Goal: Task Accomplishment & Management: Use online tool/utility

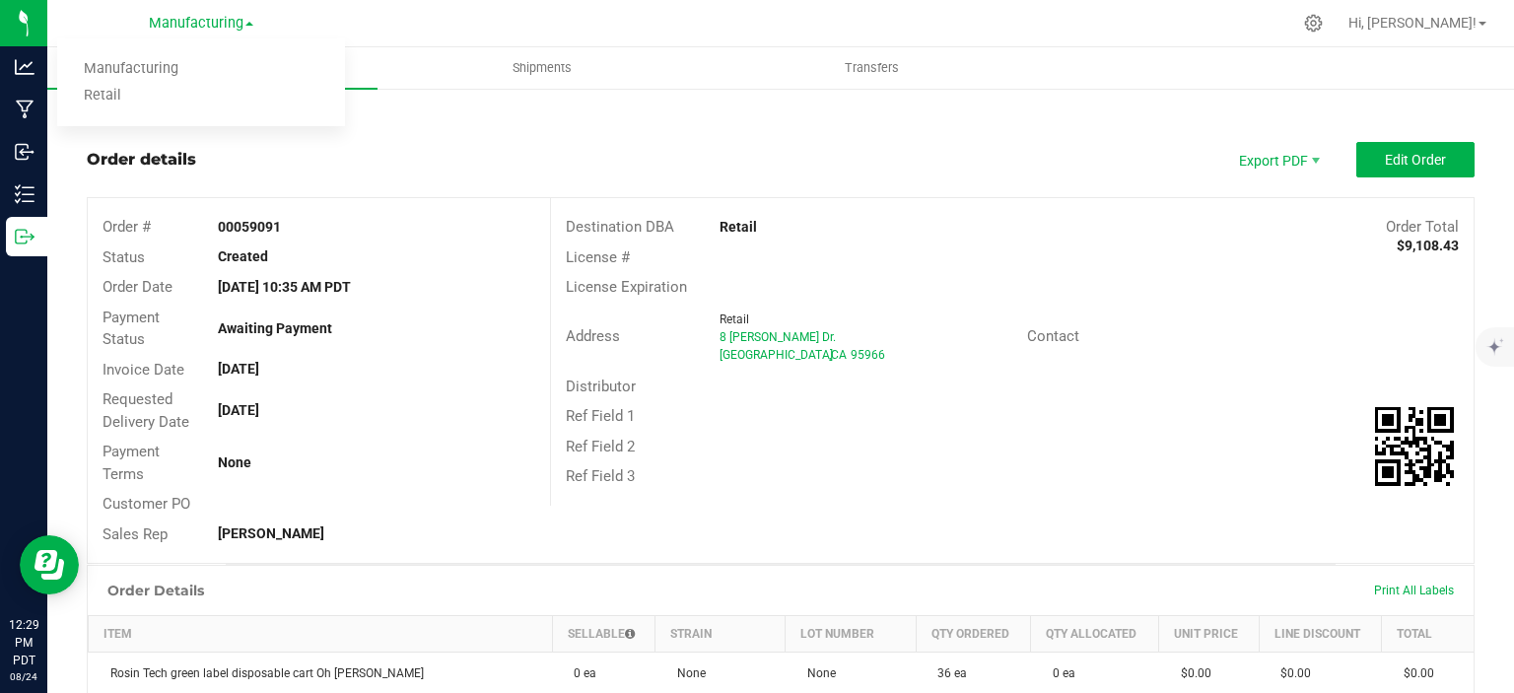
click at [111, 110] on ul "Manufacturing Retail" at bounding box center [201, 82] width 288 height 88
click at [181, 31] on span "Manufacturing" at bounding box center [196, 24] width 95 height 18
click at [102, 99] on link "Retail" at bounding box center [201, 96] width 288 height 27
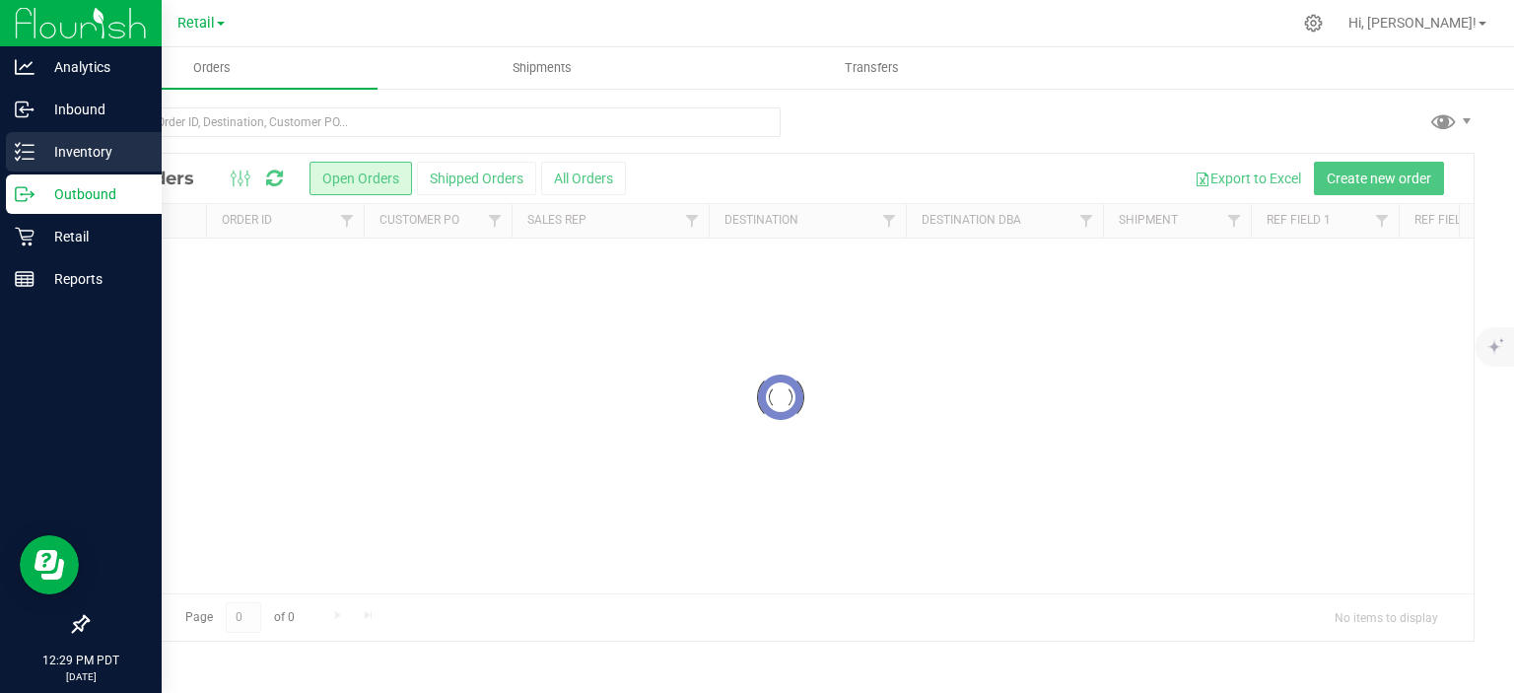
click at [28, 152] on line at bounding box center [28, 152] width 11 height 0
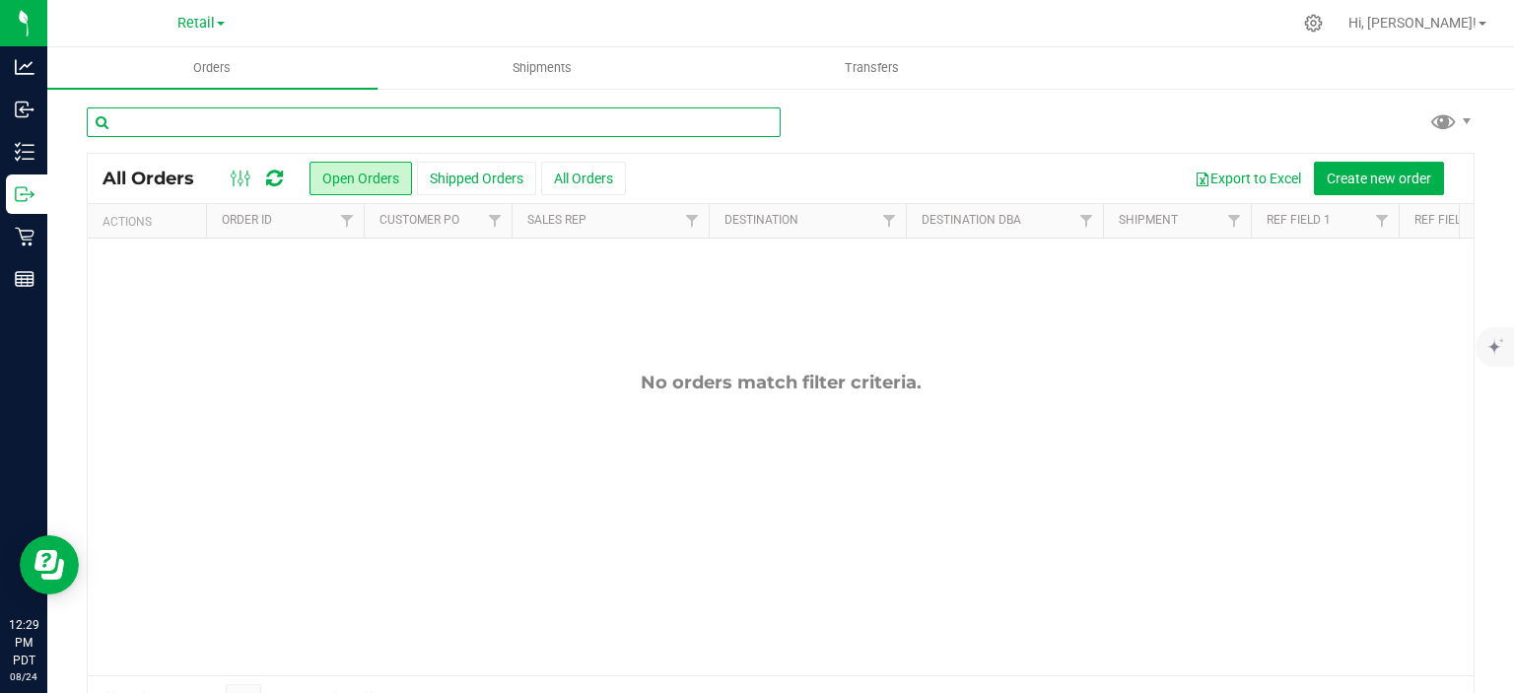
click at [251, 123] on input "text" at bounding box center [434, 122] width 694 height 30
type input "CAMMCMF-20250806-005"
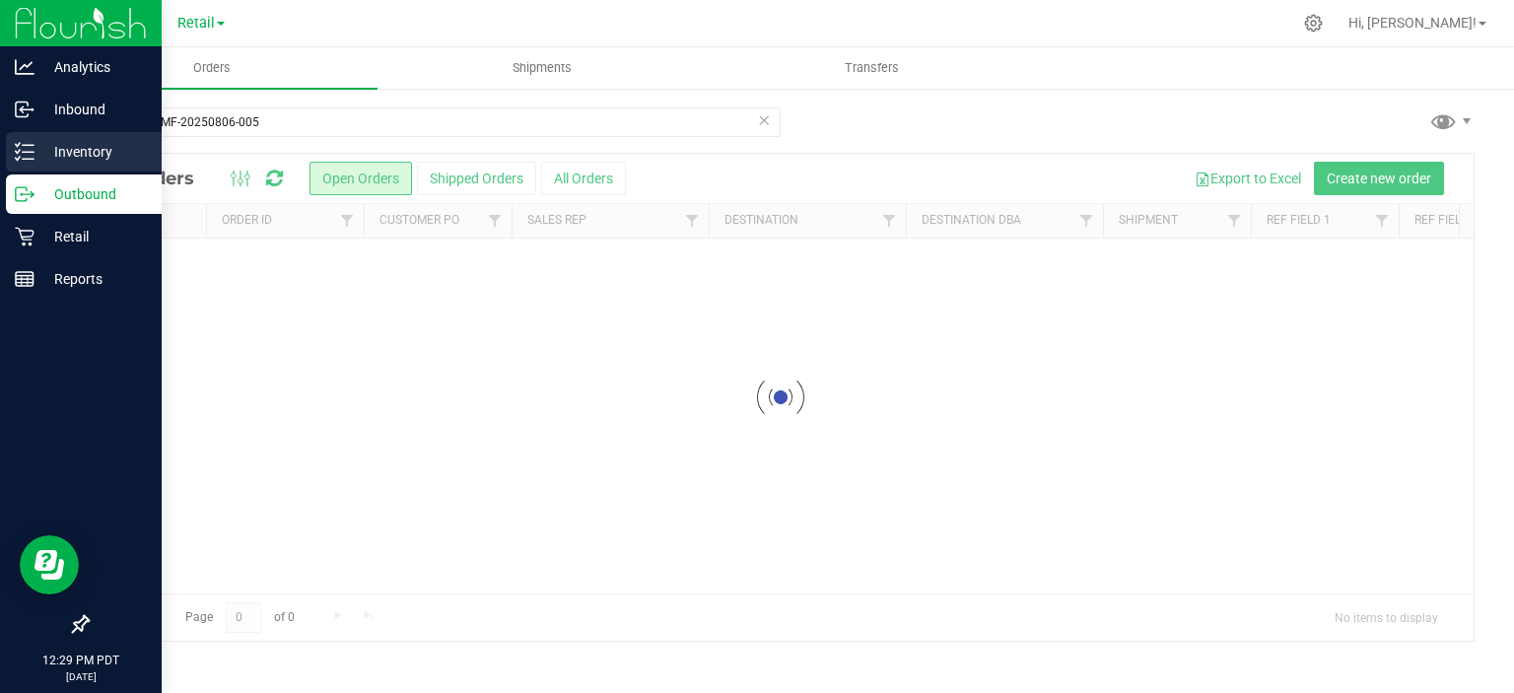
click at [28, 148] on icon at bounding box center [25, 152] width 20 height 20
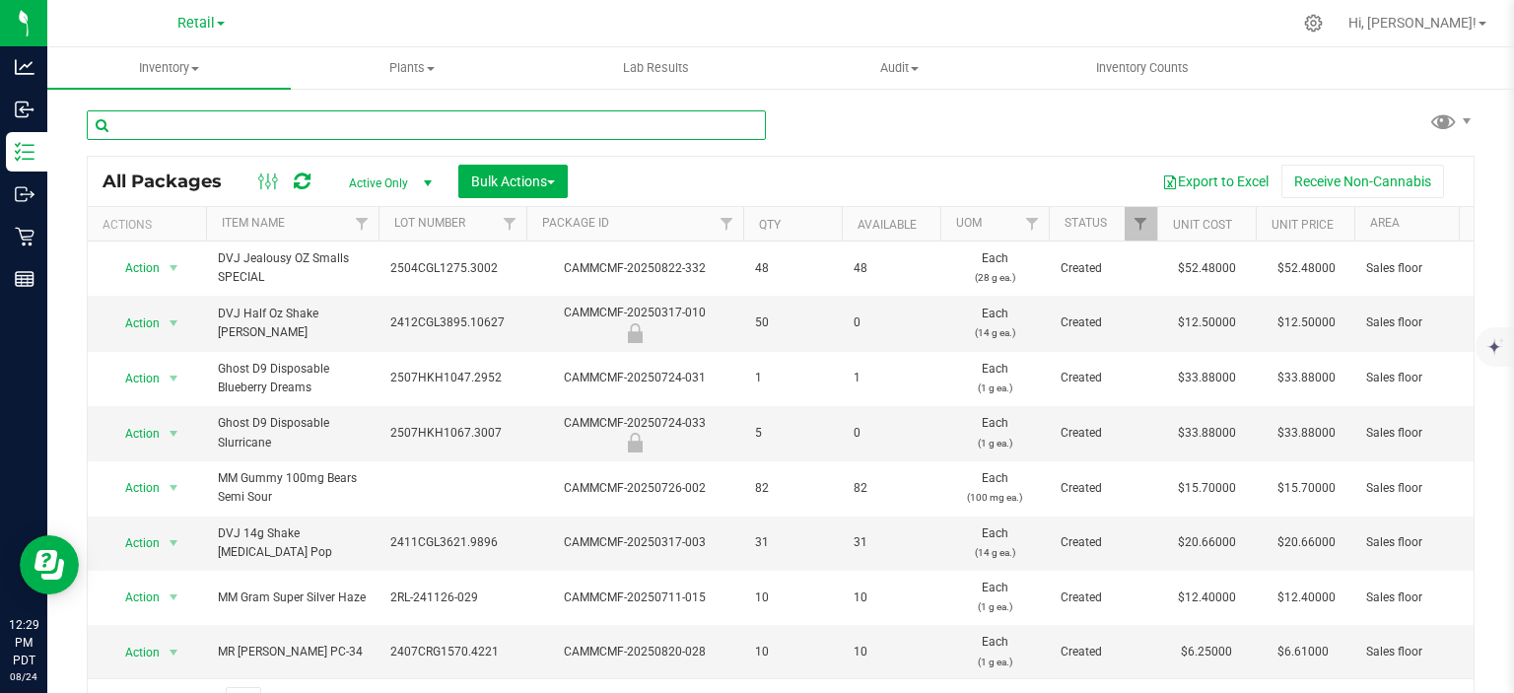
click at [426, 126] on input "text" at bounding box center [426, 125] width 679 height 30
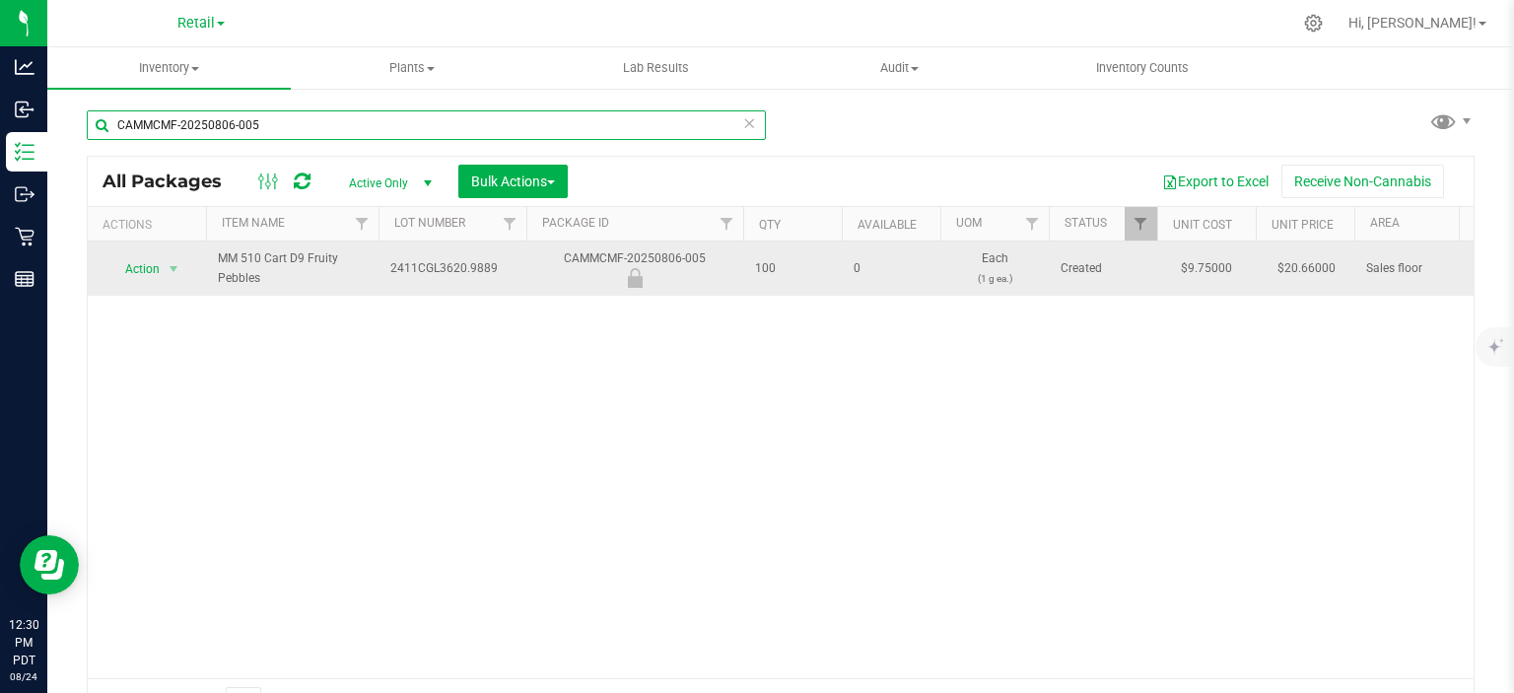
type input "CAMMCMF-20250806-005"
click at [145, 267] on span "Action" at bounding box center [133, 269] width 53 height 28
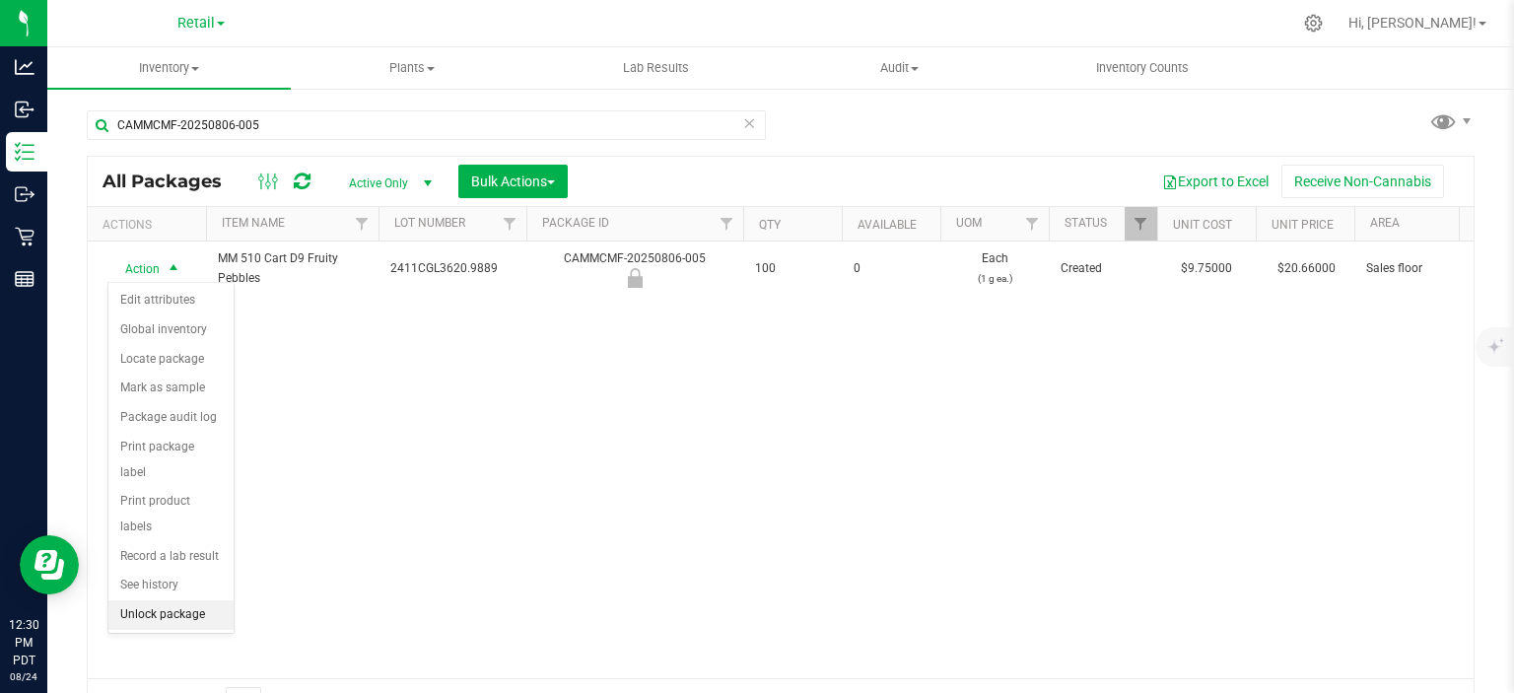
click at [169, 600] on li "Unlock package" at bounding box center [170, 615] width 125 height 30
